Goal: Find specific page/section: Find specific page/section

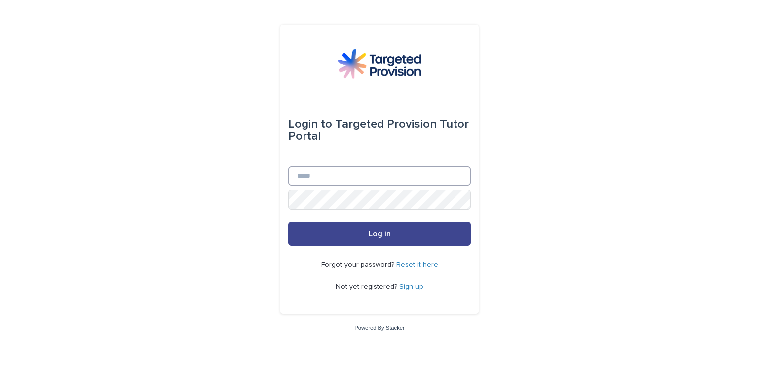
type input "**********"
click at [380, 239] on button "Log in" at bounding box center [379, 234] width 183 height 24
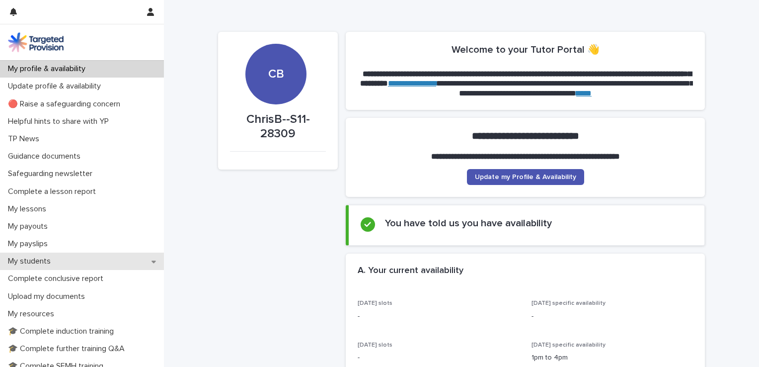
click at [153, 261] on div "My students" at bounding box center [82, 260] width 164 height 17
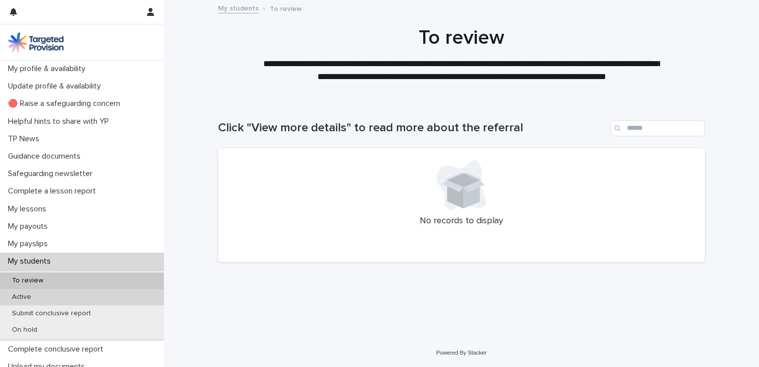
click at [26, 299] on p "Active" at bounding box center [21, 297] width 35 height 8
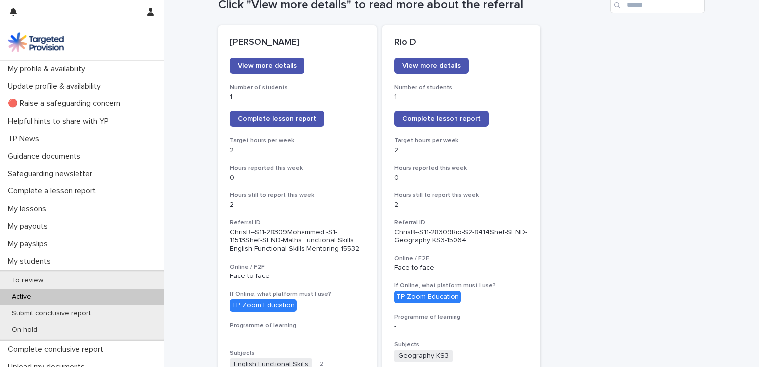
scroll to position [119, 0]
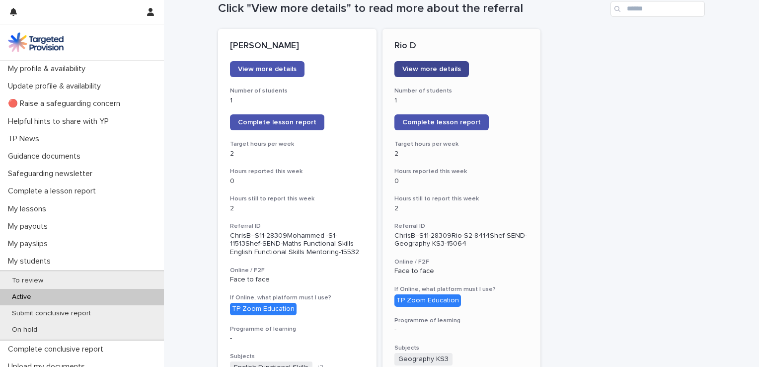
click at [425, 67] on span "View more details" at bounding box center [431, 69] width 59 height 7
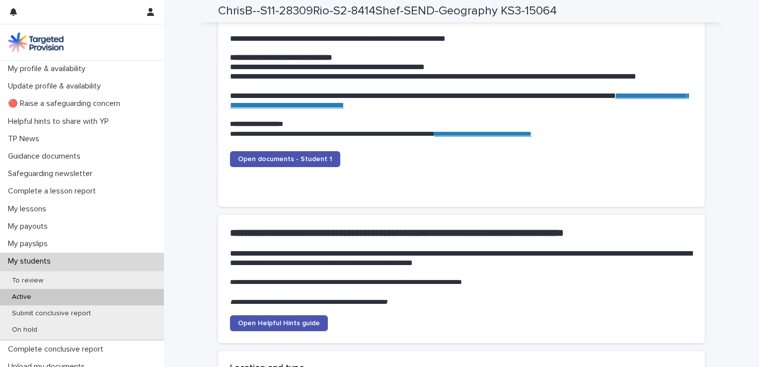
scroll to position [1018, 0]
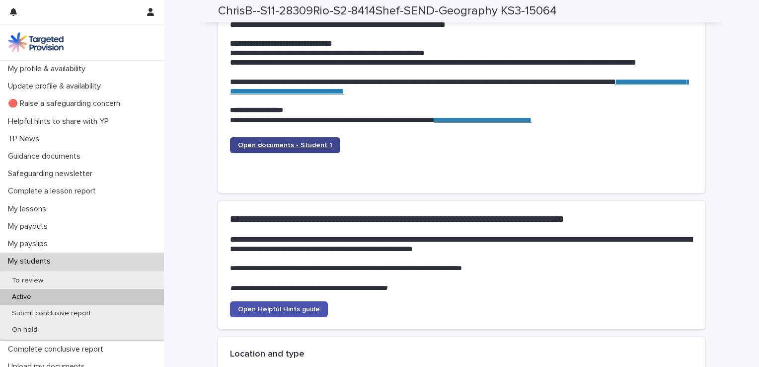
click at [274, 144] on span "Open documents - Student 1" at bounding box center [285, 145] width 94 height 7
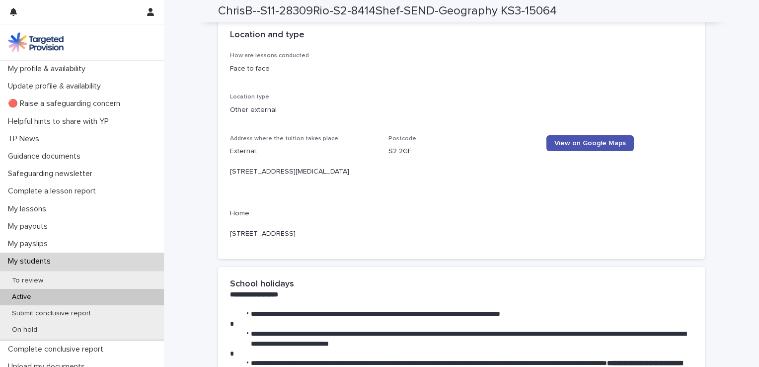
scroll to position [1341, 0]
